Goal: Information Seeking & Learning: Understand process/instructions

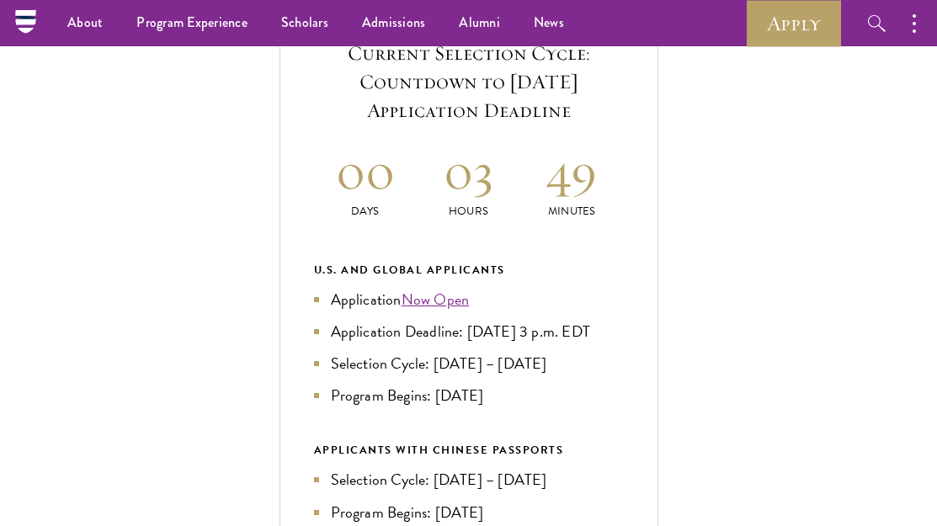
scroll to position [621, 0]
